Goal: Transaction & Acquisition: Purchase product/service

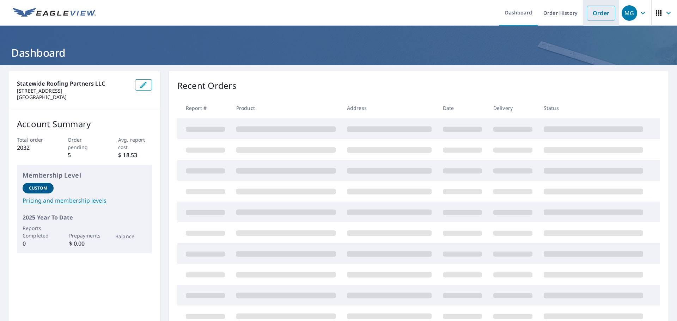
click at [598, 14] on link "Order" at bounding box center [601, 13] width 29 height 15
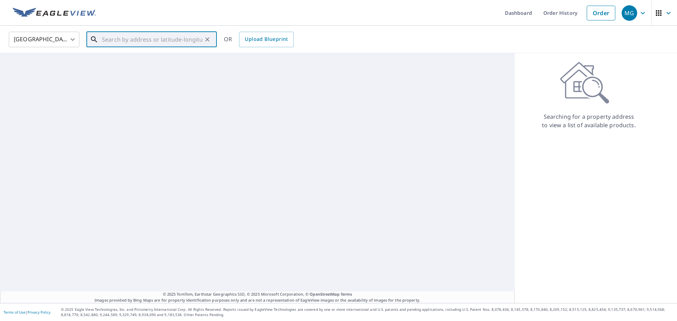
click at [150, 38] on input "text" at bounding box center [152, 40] width 101 height 20
paste input "[STREET_ADDRESS]"
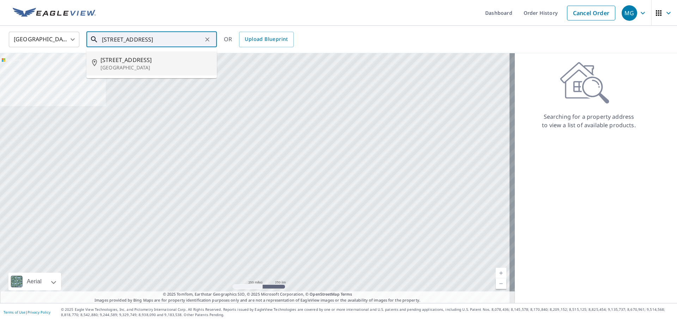
click at [142, 61] on span "[STREET_ADDRESS]" at bounding box center [156, 60] width 111 height 8
type input "[STREET_ADDRESS]"
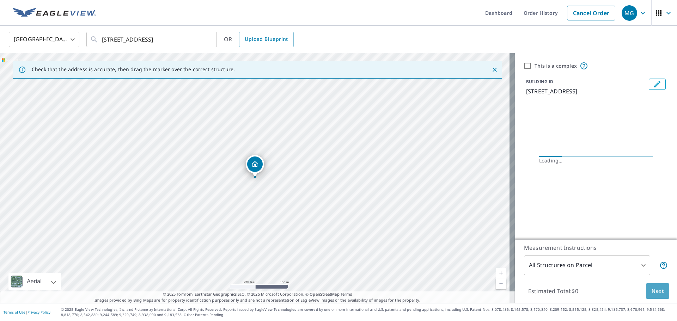
click at [652, 291] on span "Next" at bounding box center [658, 291] width 12 height 9
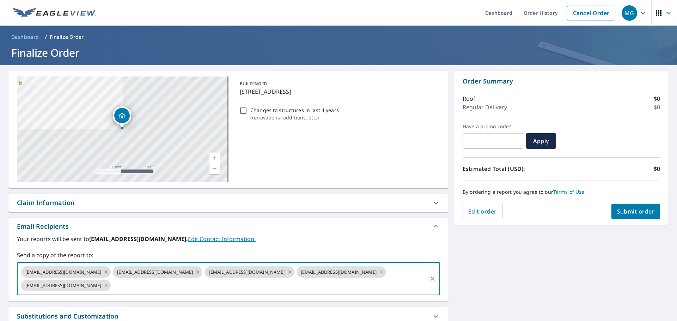
click at [267, 287] on input "text" at bounding box center [269, 285] width 315 height 13
type input "[EMAIL_ADDRESS][DOMAIN_NAME]"
click at [631, 210] on span "Submit order" at bounding box center [636, 212] width 38 height 8
